Goal: Task Accomplishment & Management: Use online tool/utility

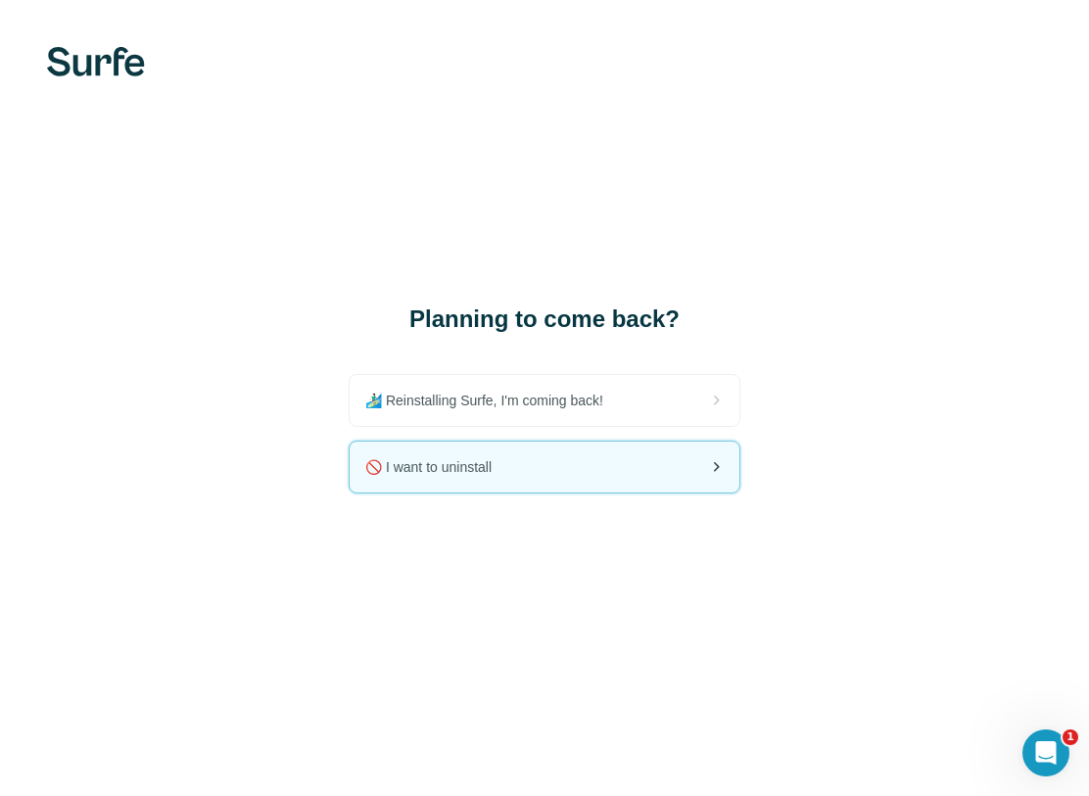
click at [614, 456] on div "🚫 I want to uninstall" at bounding box center [545, 467] width 390 height 51
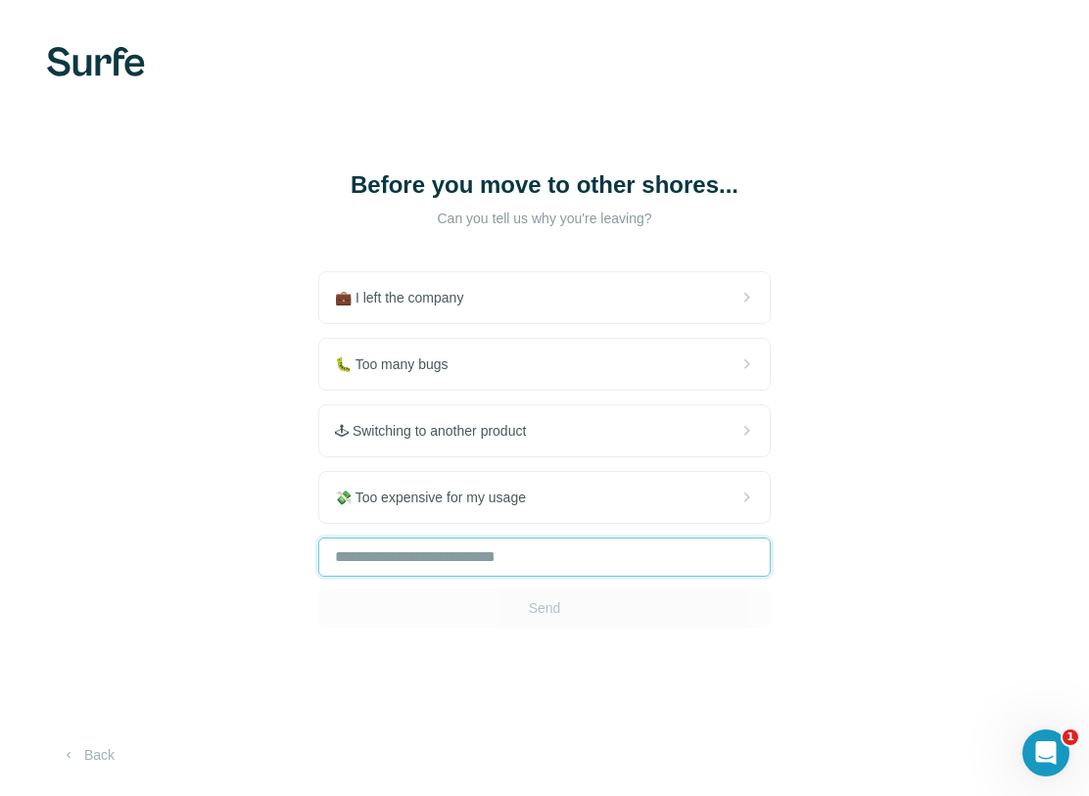
click at [536, 577] on input "text" at bounding box center [544, 557] width 453 height 39
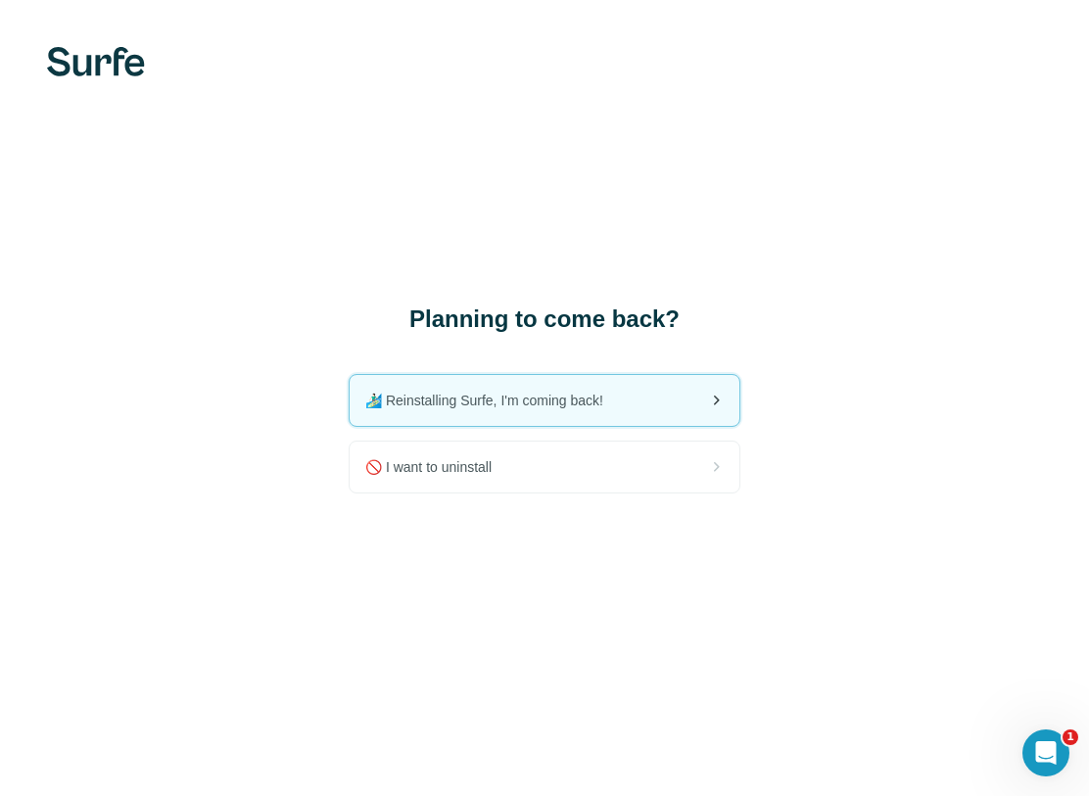
click at [515, 394] on span "🏄🏻‍♂️ Reinstalling Surfe, I'm coming back!" at bounding box center [492, 401] width 254 height 20
click at [813, 562] on div "Planning to come back? 🏄🏻‍♂️ Reinstalling Surfe, I'm coming back! 🚫 I want to u…" at bounding box center [544, 398] width 1089 height 796
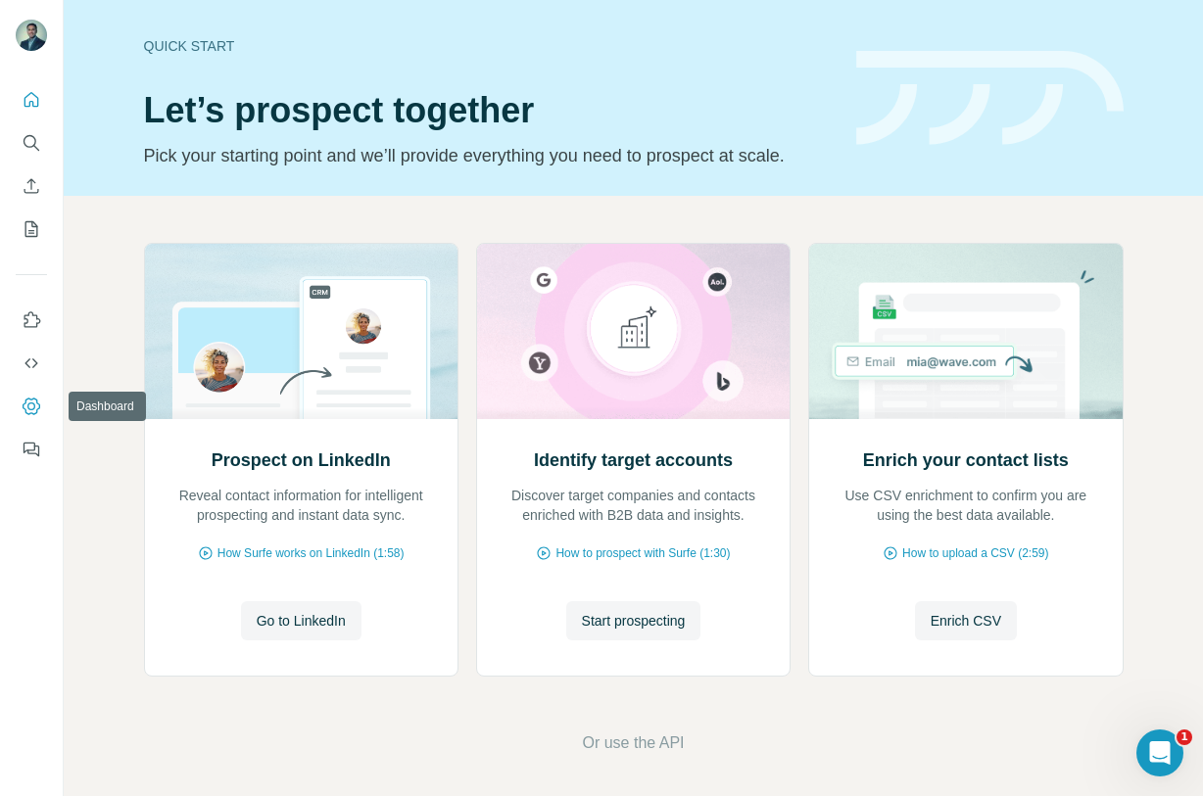
click at [29, 402] on icon "Dashboard" at bounding box center [32, 407] width 20 height 20
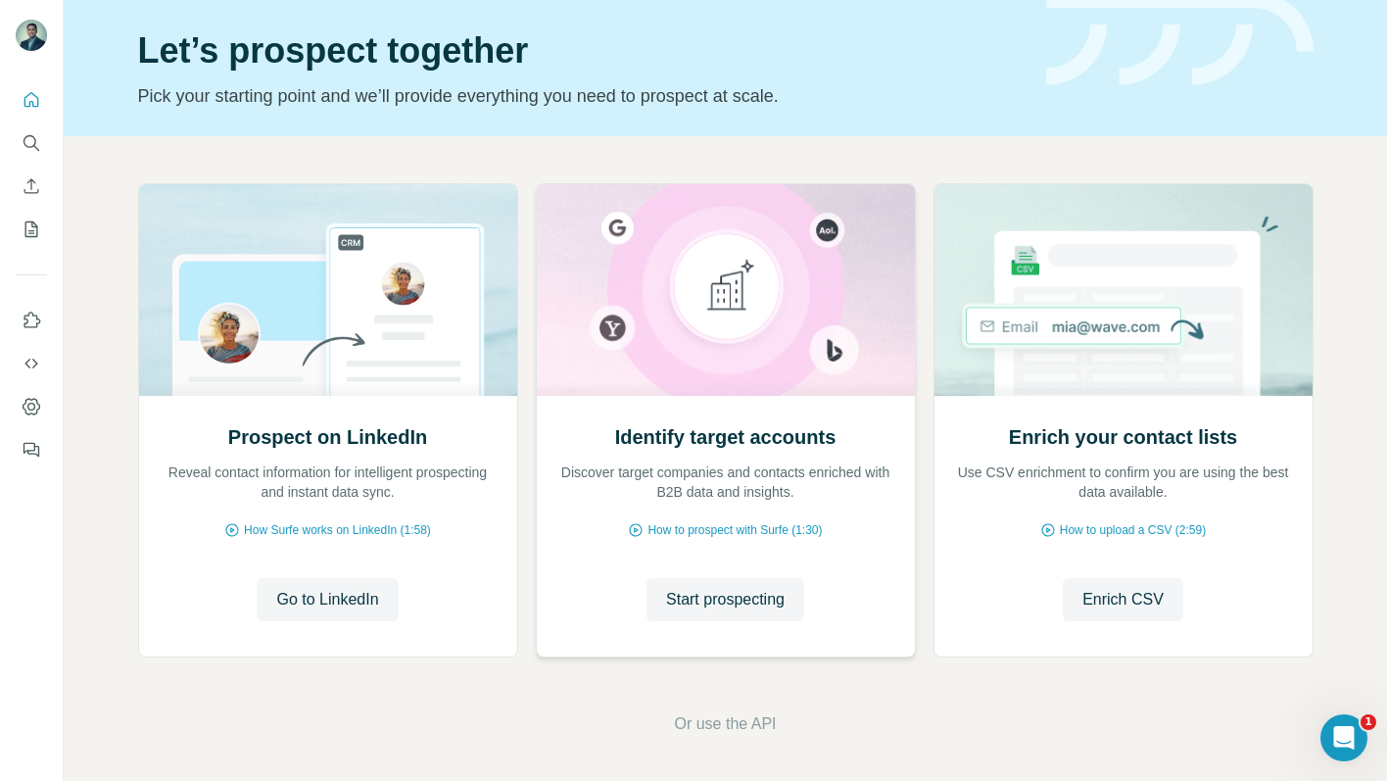
scroll to position [62, 0]
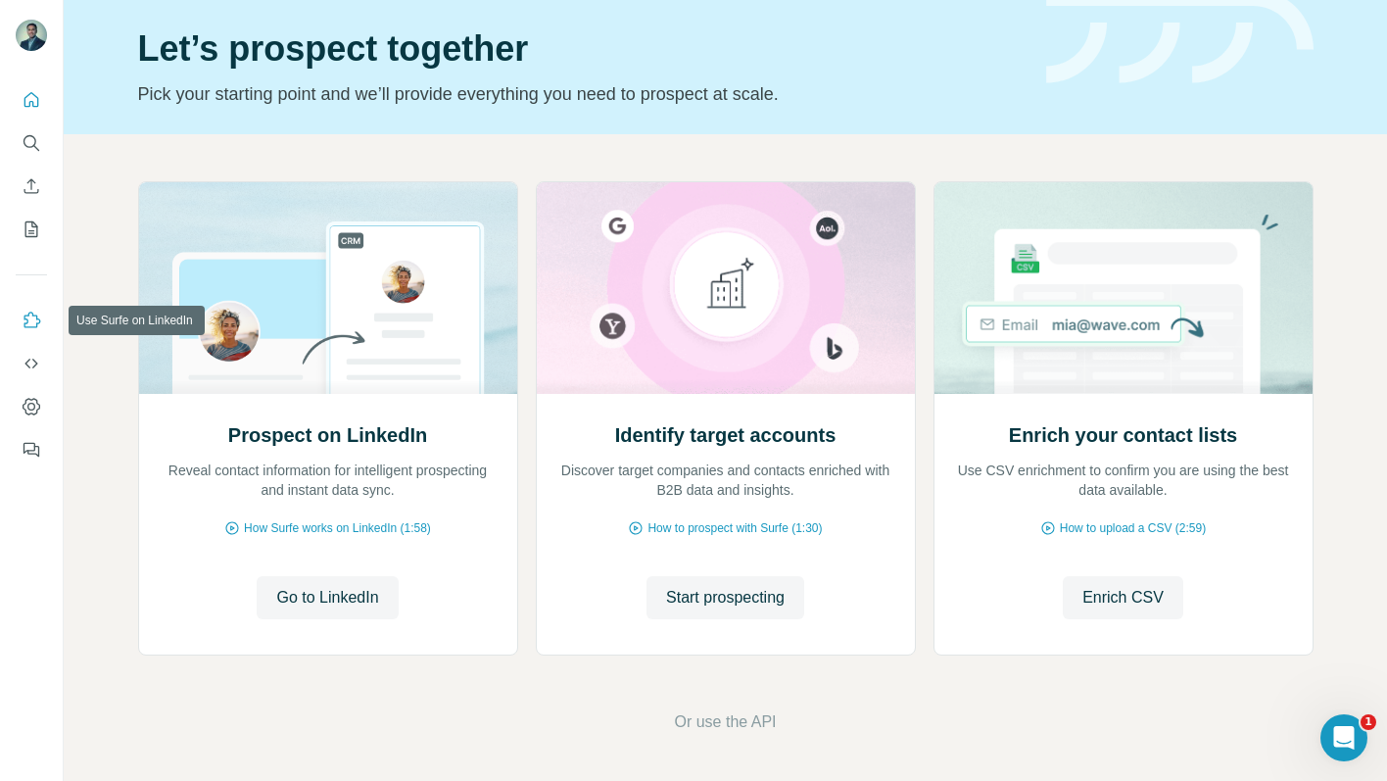
click at [29, 323] on icon "Use Surfe on LinkedIn" at bounding box center [32, 321] width 20 height 20
click at [29, 408] on icon "Dashboard" at bounding box center [32, 407] width 20 height 20
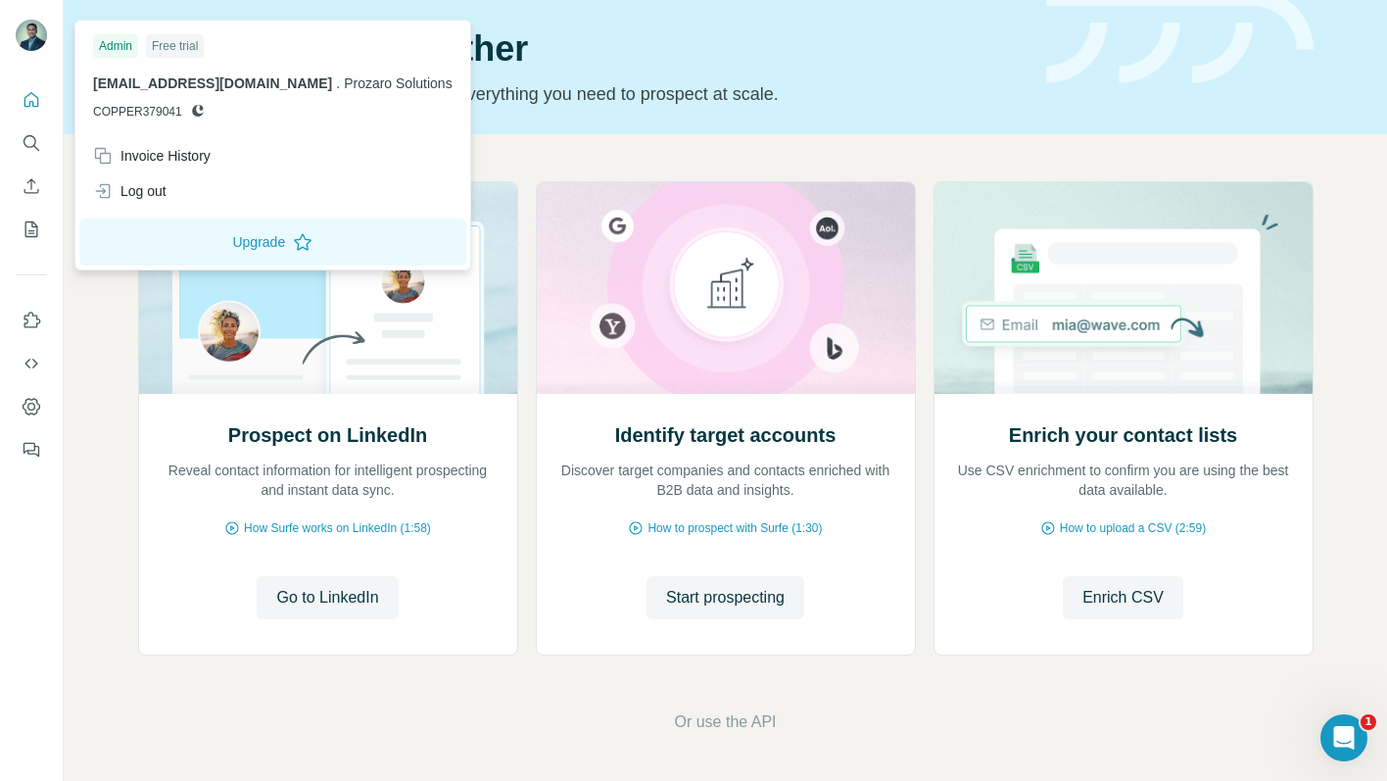
click at [34, 28] on img at bounding box center [31, 35] width 31 height 31
click at [145, 155] on div "Invoice History" at bounding box center [152, 156] width 118 height 20
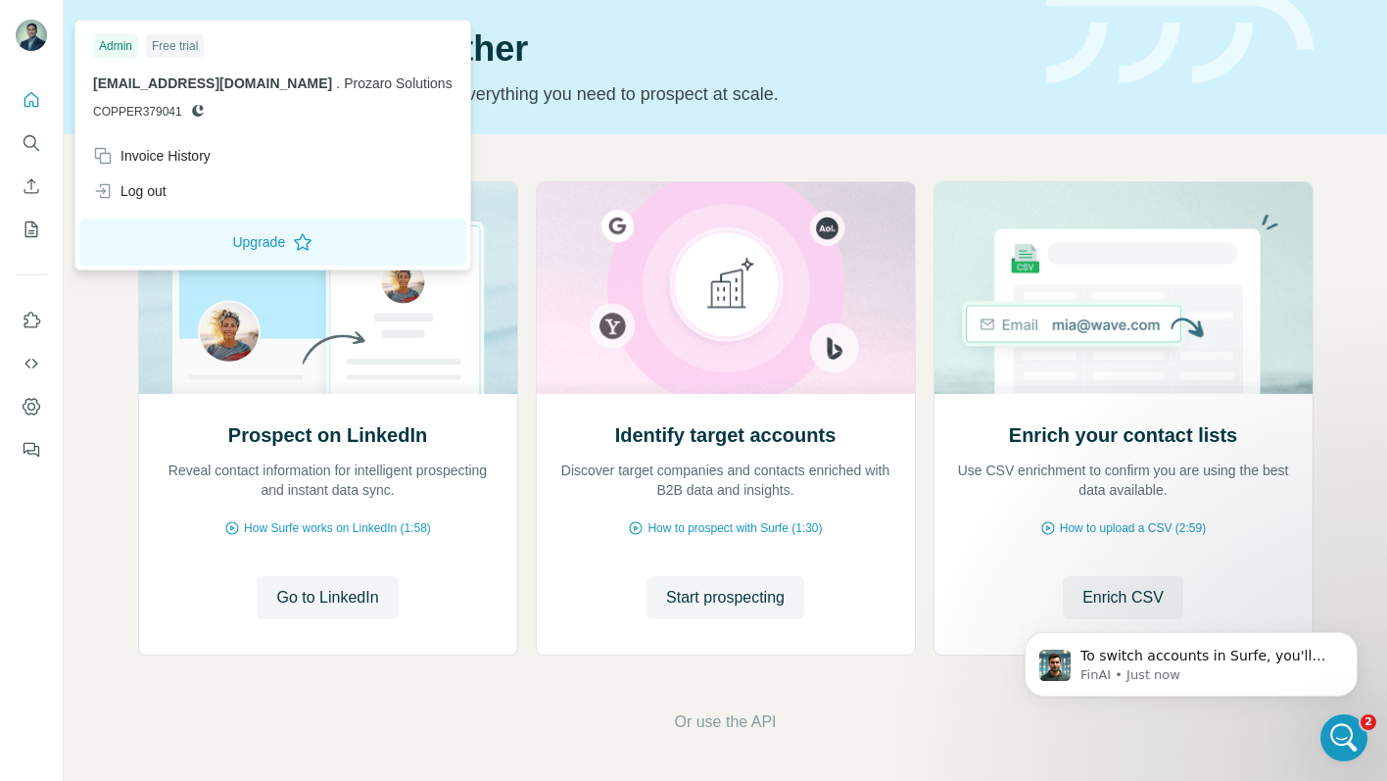
scroll to position [0, 0]
click at [1202, 744] on div "Open Intercom Messenger" at bounding box center [1341, 734] width 65 height 65
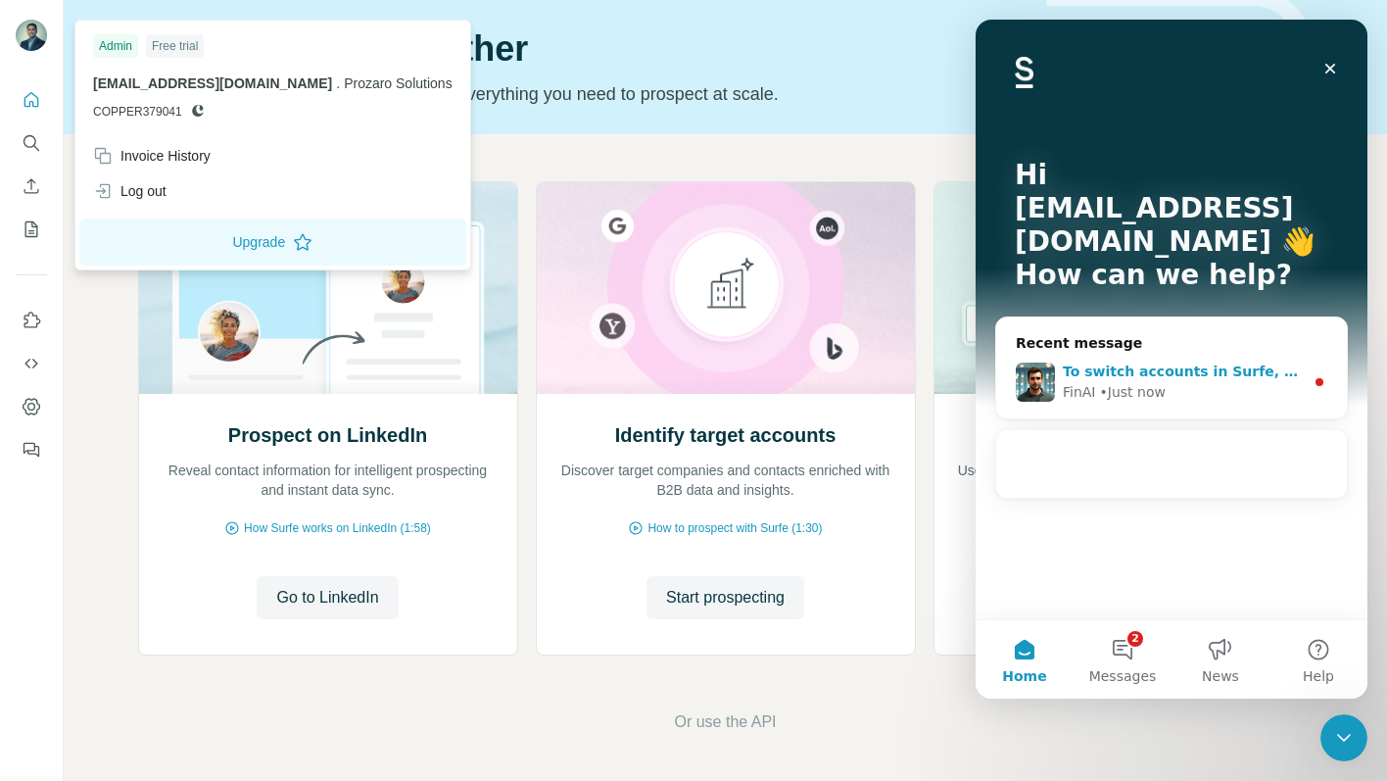
click at [1202, 382] on div "FinAI • Just now" at bounding box center [1183, 392] width 241 height 21
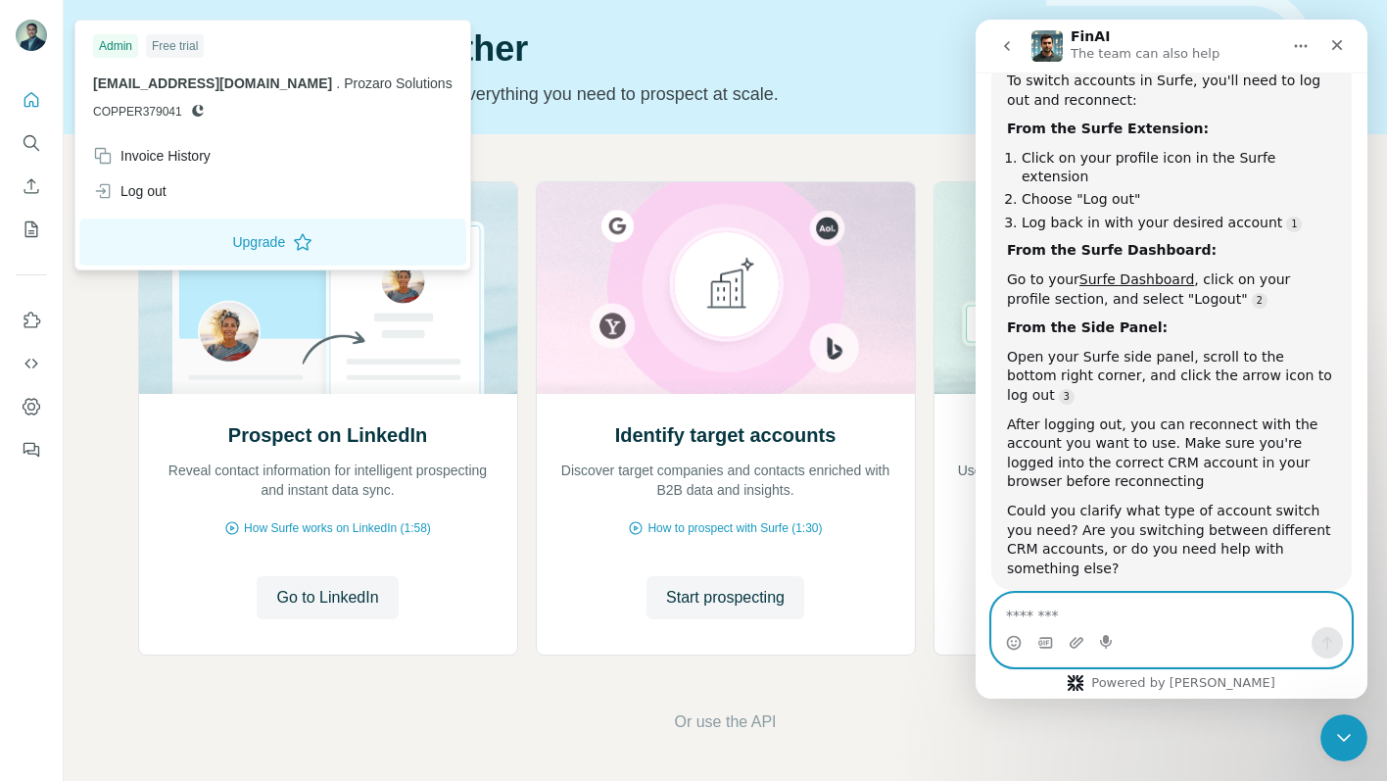
scroll to position [307, 0]
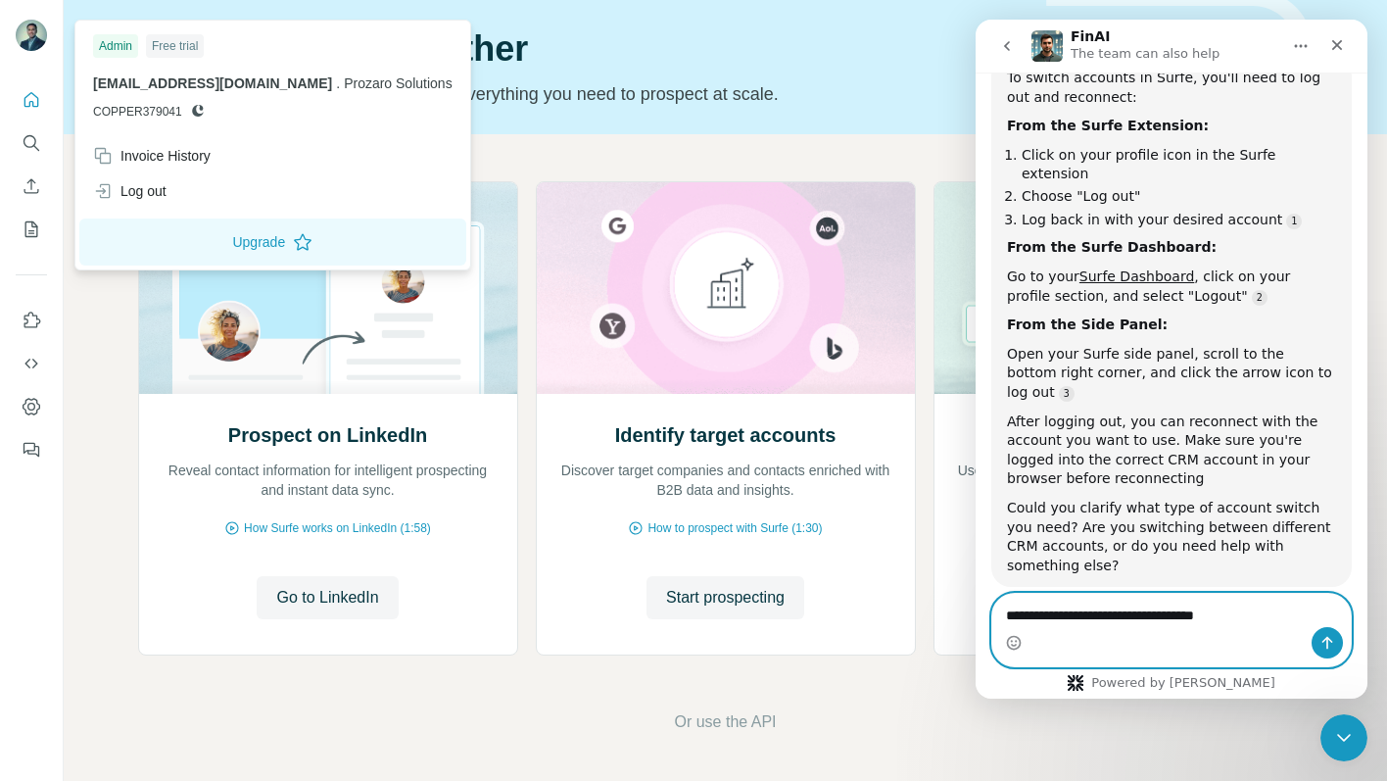
type textarea "**********"
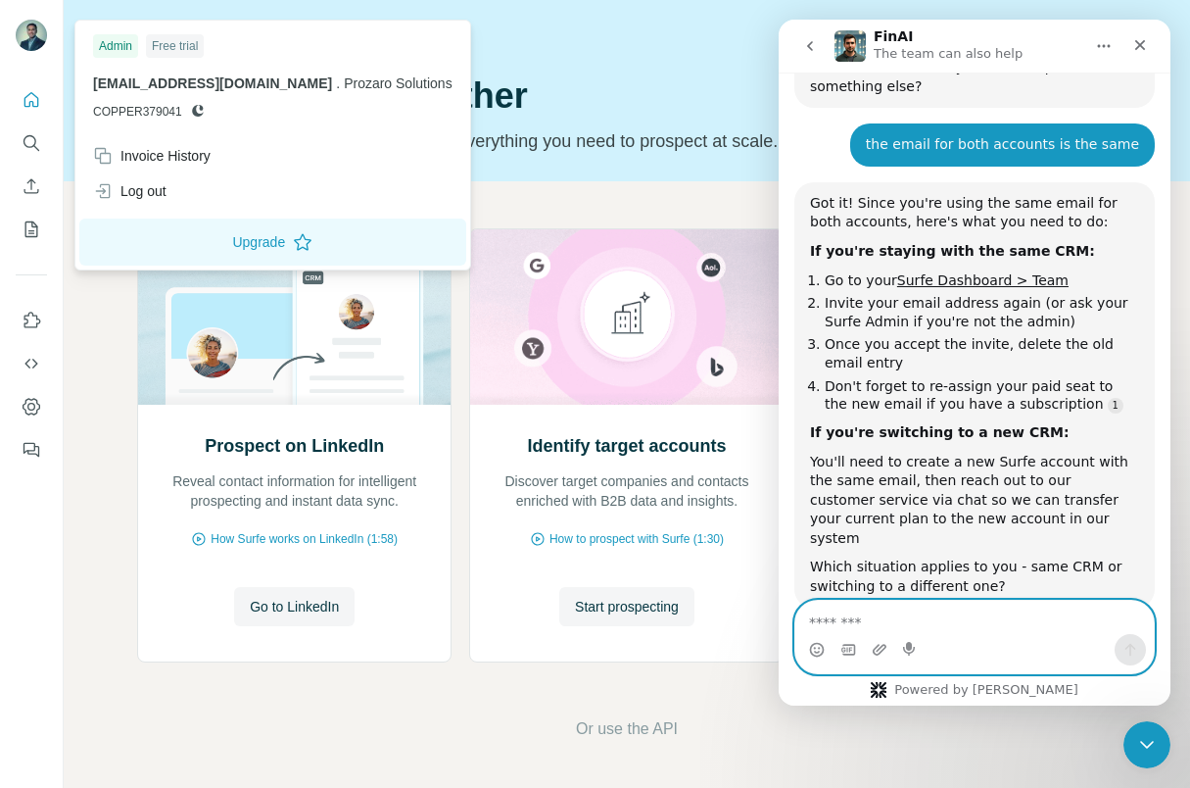
scroll to position [755, 0]
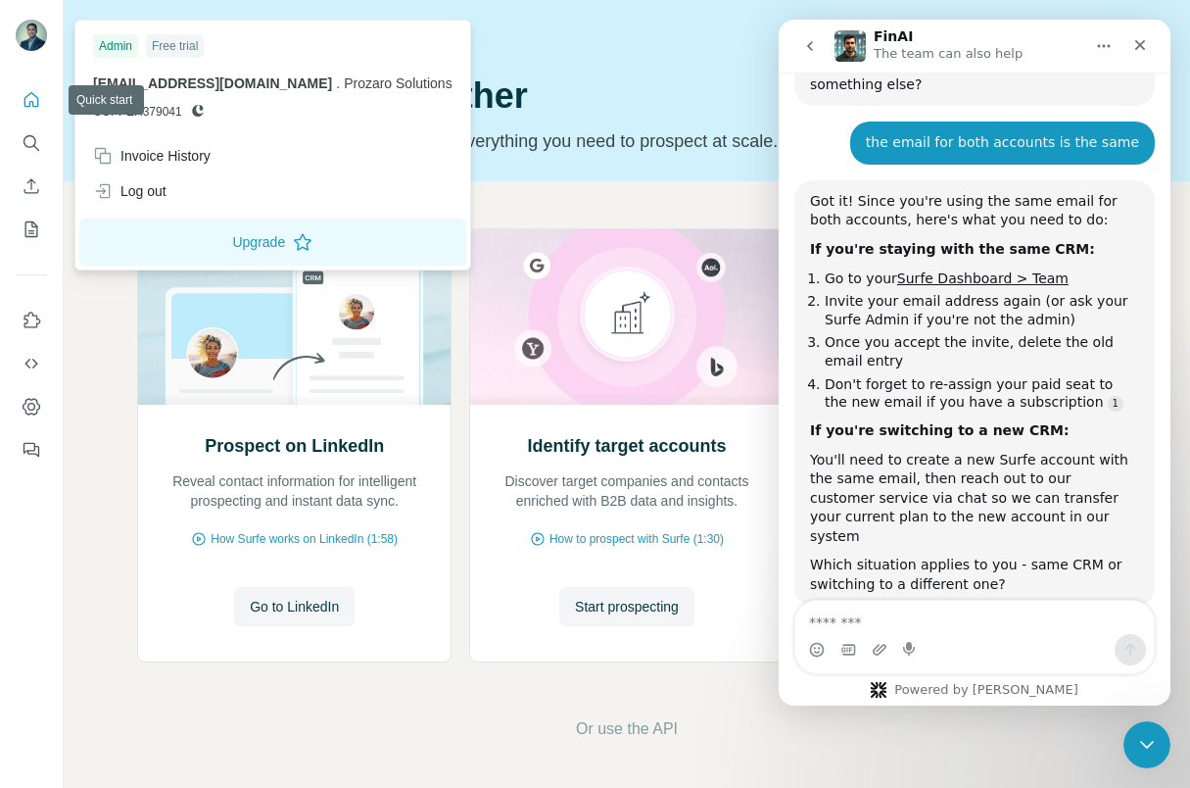
click at [41, 96] on button "Quick start" at bounding box center [31, 99] width 31 height 35
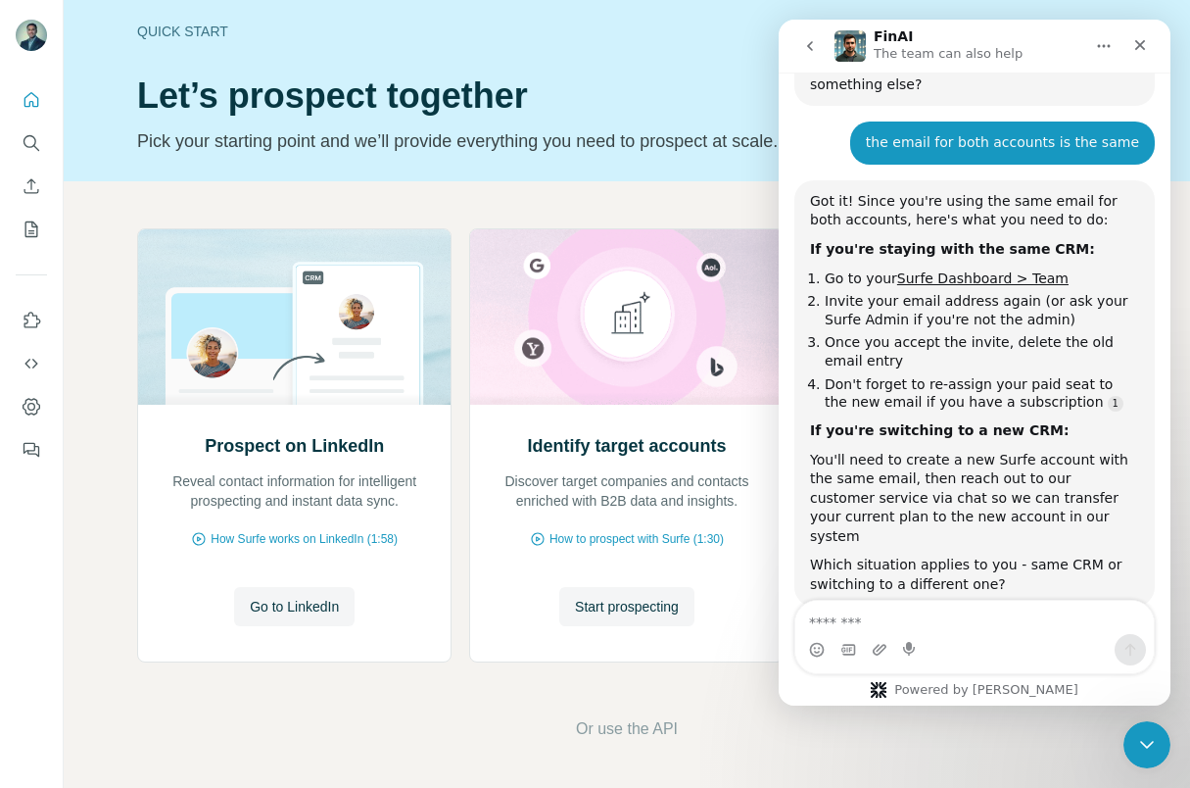
click at [928, 649] on div "Intercom messenger" at bounding box center [974, 649] width 359 height 31
click at [982, 614] on textarea "Message…" at bounding box center [974, 616] width 359 height 33
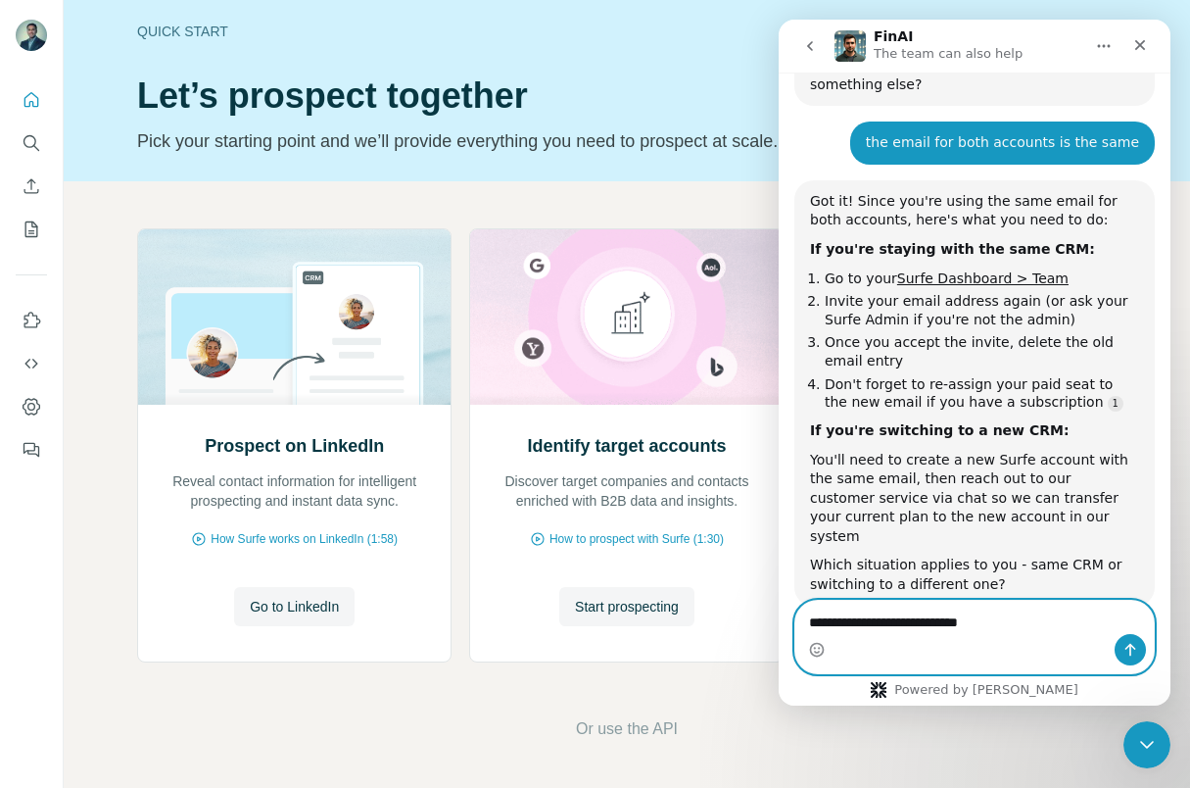
type textarea "**********"
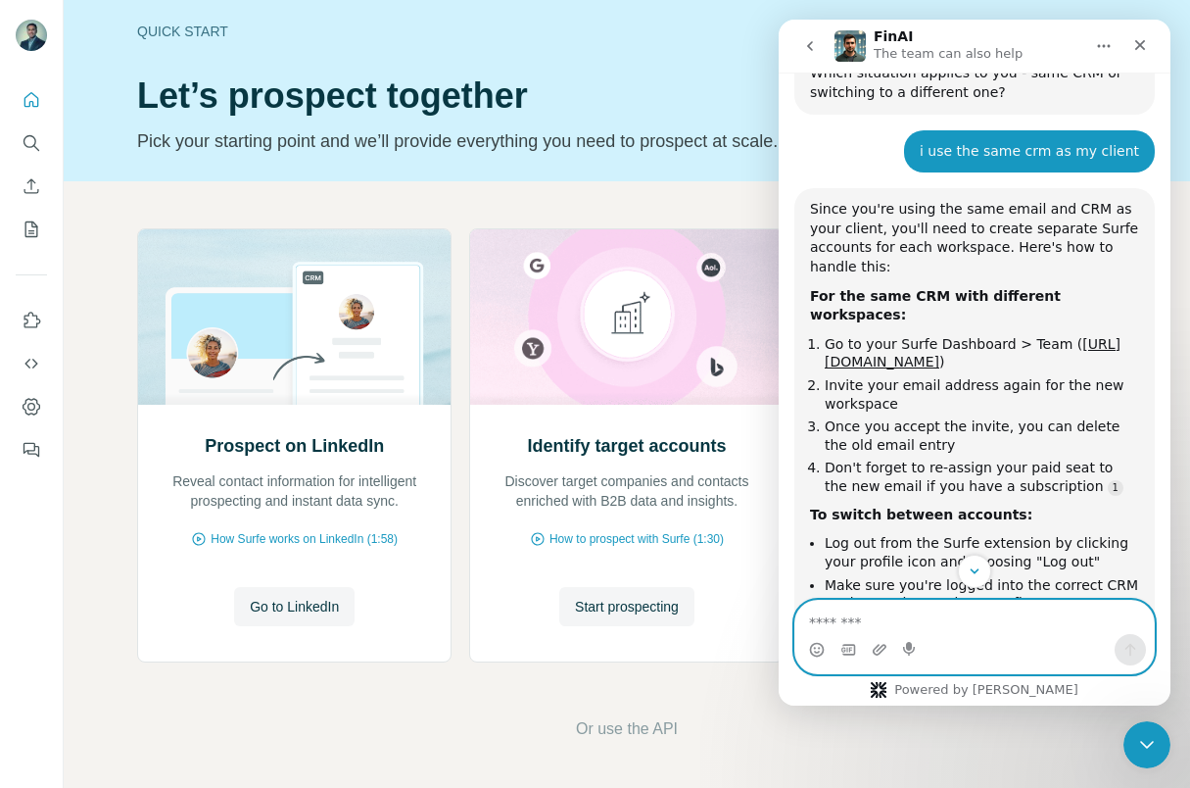
scroll to position [1279, 0]
